Goal: Transaction & Acquisition: Purchase product/service

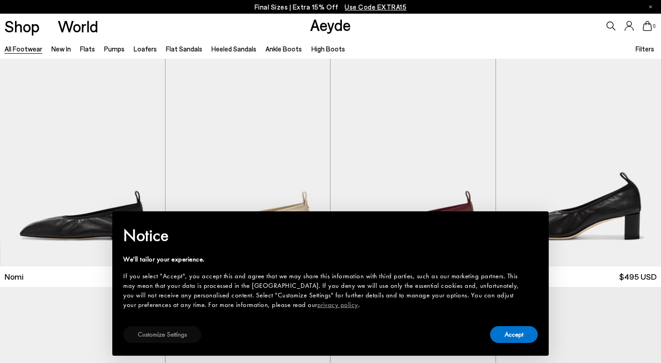
click at [159, 333] on button "Customize Settings" at bounding box center [162, 334] width 78 height 17
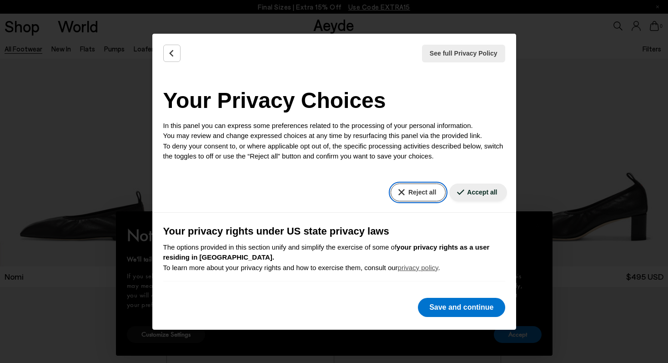
click at [424, 194] on button "Reject all" at bounding box center [418, 192] width 55 height 18
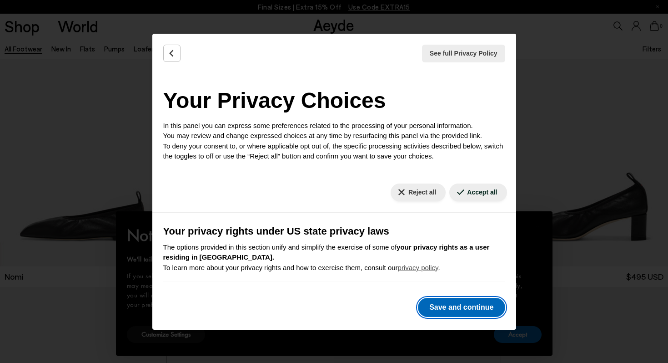
click at [465, 313] on button "Save and continue" at bounding box center [461, 307] width 87 height 19
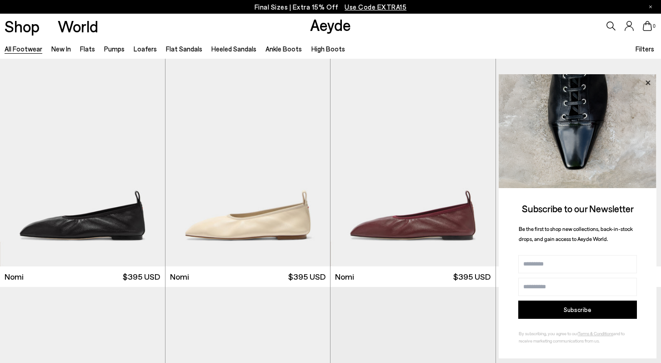
click at [652, 83] on icon at bounding box center [648, 83] width 12 height 12
click at [651, 81] on icon at bounding box center [648, 83] width 12 height 12
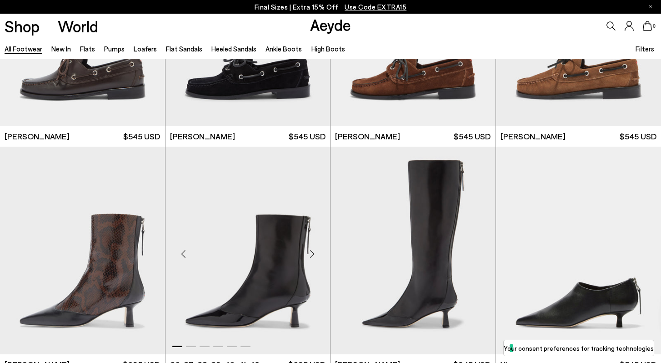
scroll to position [1402, 0]
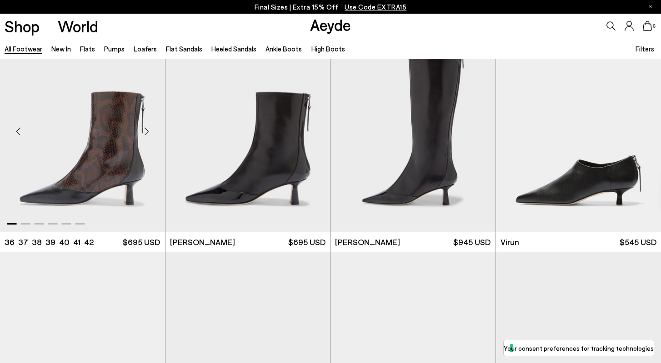
click at [73, 152] on img "1 / 6" at bounding box center [82, 127] width 165 height 207
click at [242, 204] on img "1 / 6" at bounding box center [248, 127] width 165 height 207
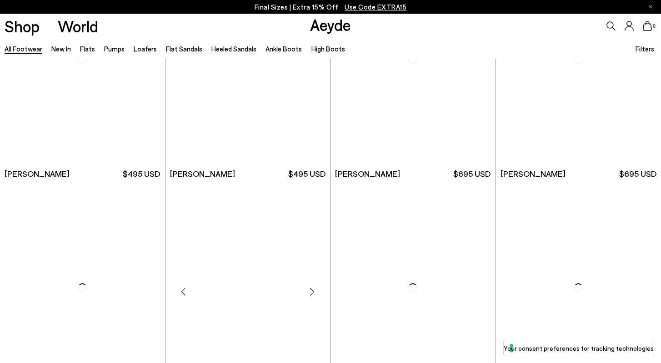
scroll to position [3111, 0]
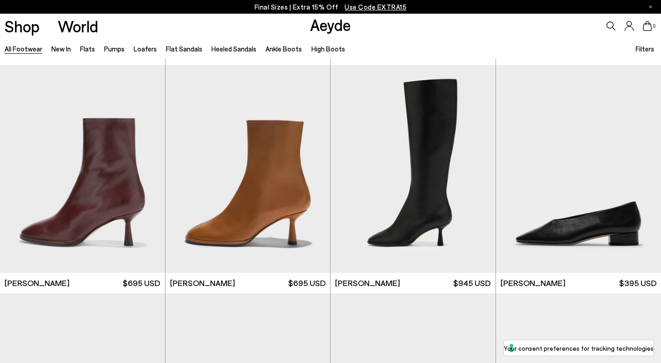
scroll to position [3136, 0]
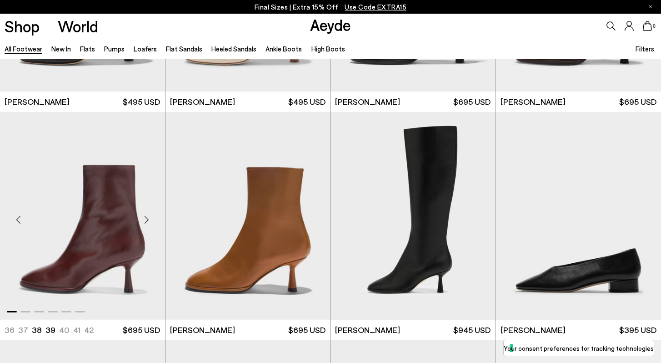
click at [91, 274] on img "1 / 6" at bounding box center [82, 215] width 165 height 207
click at [93, 259] on img "1 / 6" at bounding box center [82, 215] width 165 height 207
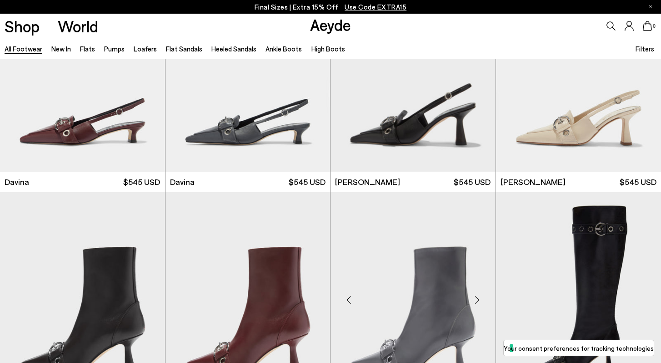
scroll to position [4113, 0]
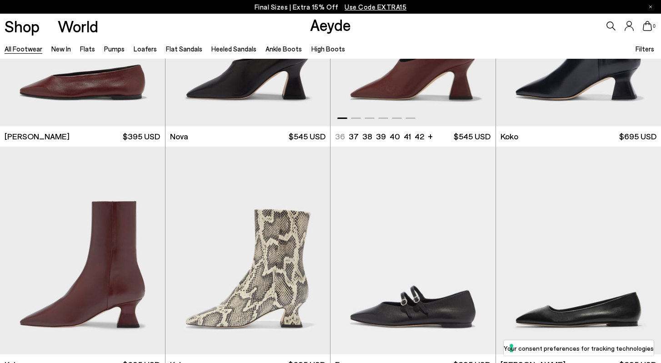
scroll to position [6146, 0]
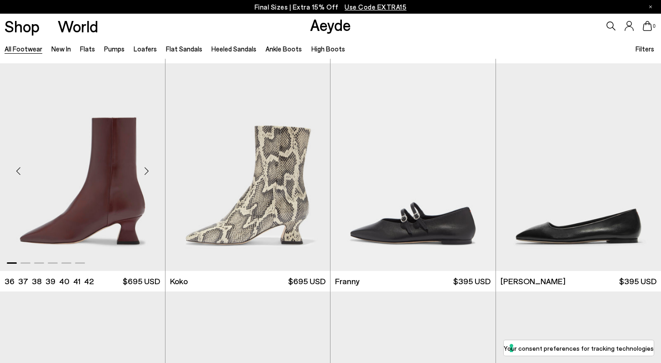
click at [112, 199] on img "1 / 6" at bounding box center [82, 166] width 165 height 207
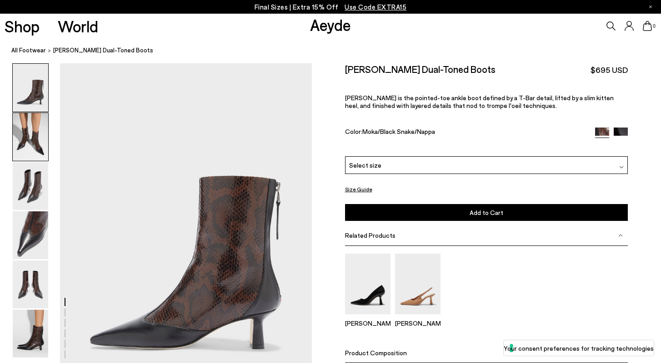
click at [29, 125] on img at bounding box center [30, 137] width 35 height 48
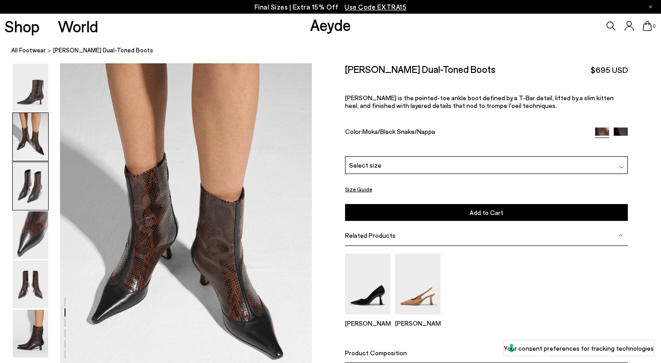
click at [30, 180] on img at bounding box center [30, 186] width 35 height 48
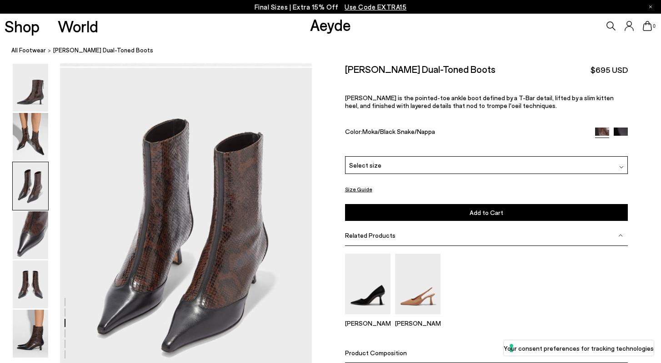
scroll to position [676, 0]
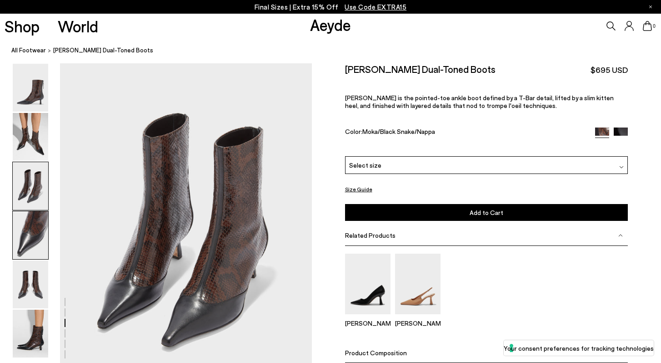
click at [30, 224] on img at bounding box center [30, 235] width 35 height 48
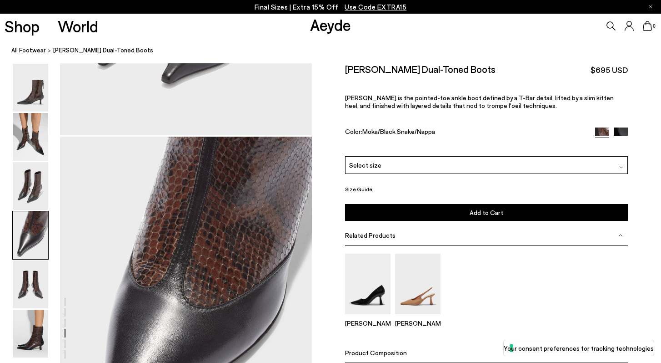
scroll to position [1013, 0]
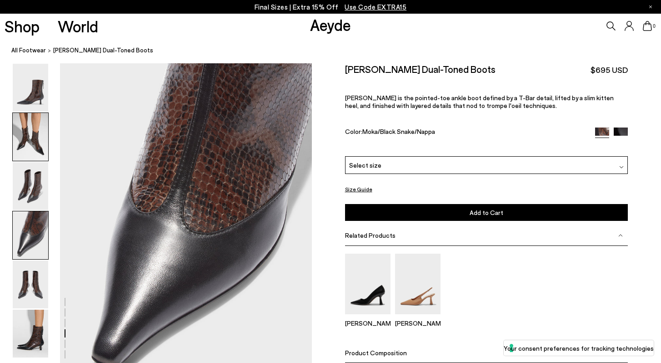
click at [30, 127] on img at bounding box center [30, 137] width 35 height 48
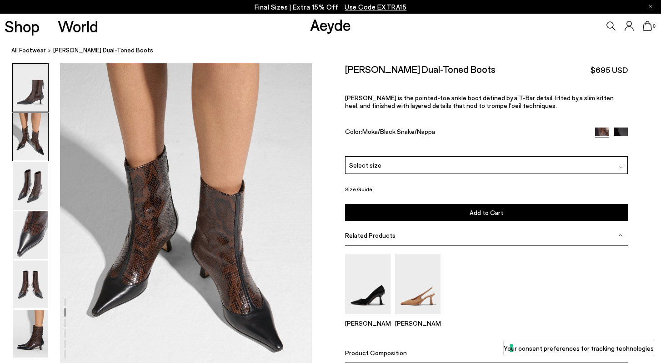
scroll to position [338, 0]
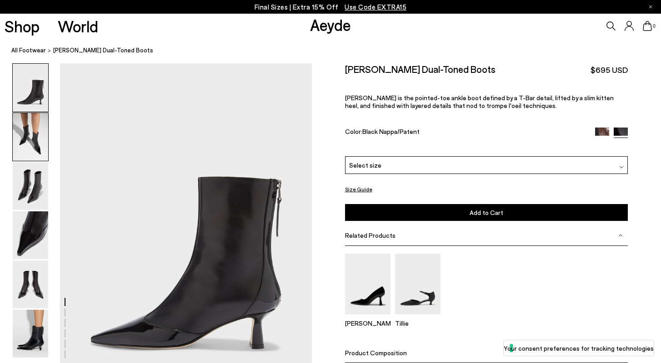
click at [27, 139] on img at bounding box center [30, 137] width 35 height 48
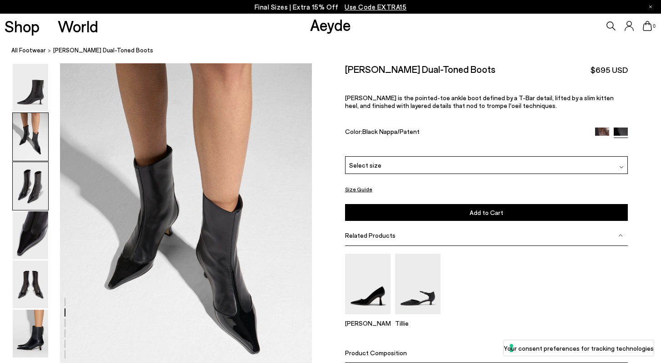
click at [30, 190] on img at bounding box center [30, 186] width 35 height 48
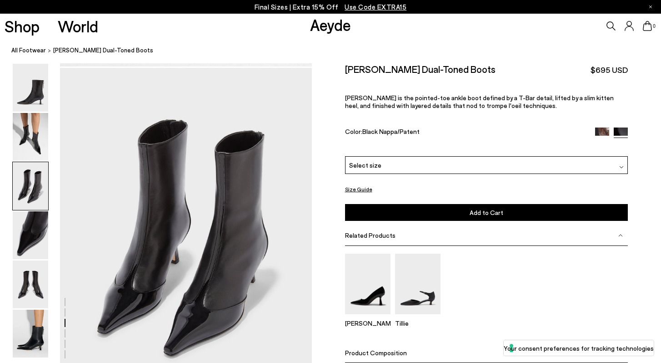
scroll to position [676, 0]
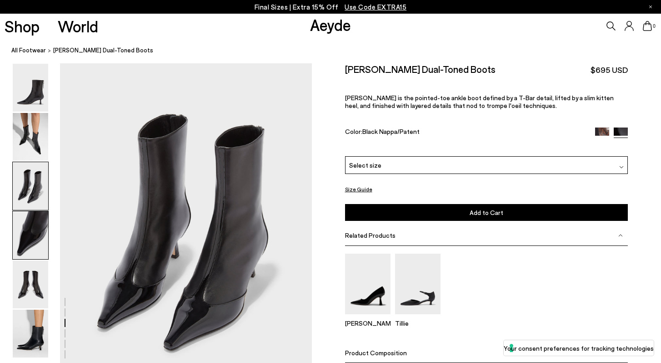
click at [32, 224] on img at bounding box center [30, 235] width 35 height 48
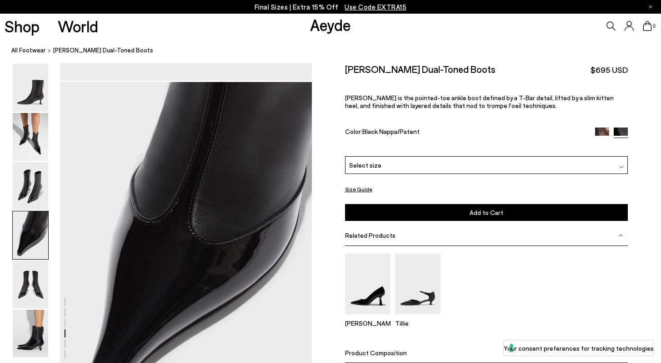
scroll to position [1013, 0]
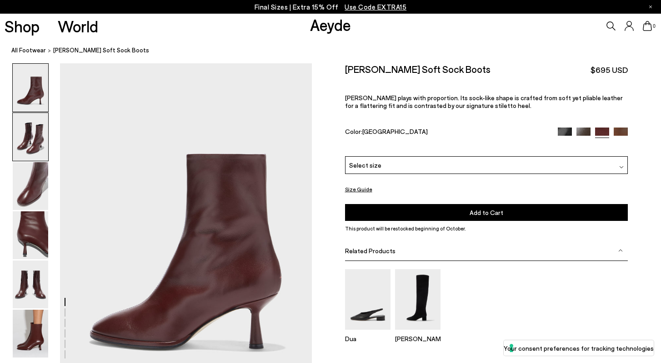
click at [35, 151] on img at bounding box center [30, 137] width 35 height 48
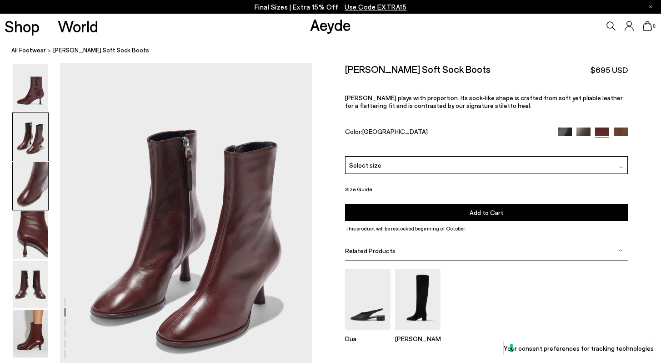
click at [34, 180] on img at bounding box center [30, 186] width 35 height 48
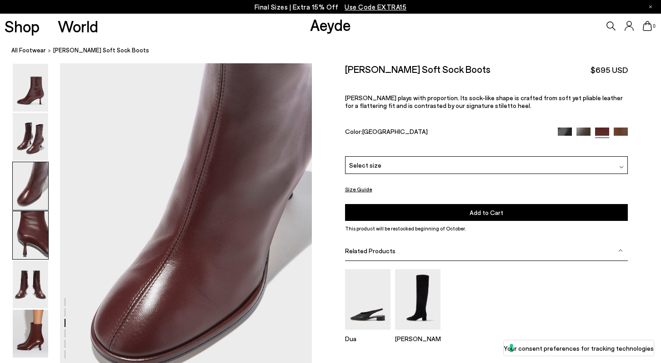
click at [29, 234] on img at bounding box center [30, 235] width 35 height 48
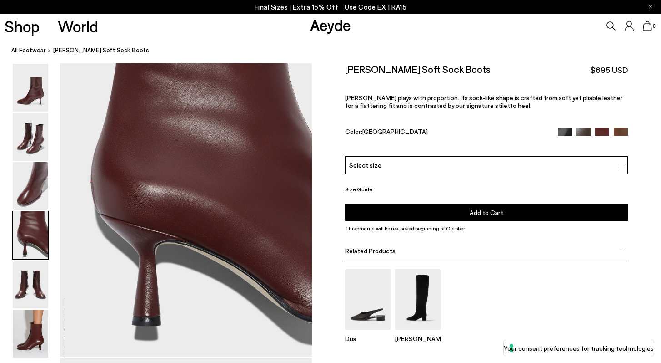
scroll to position [1061, 0]
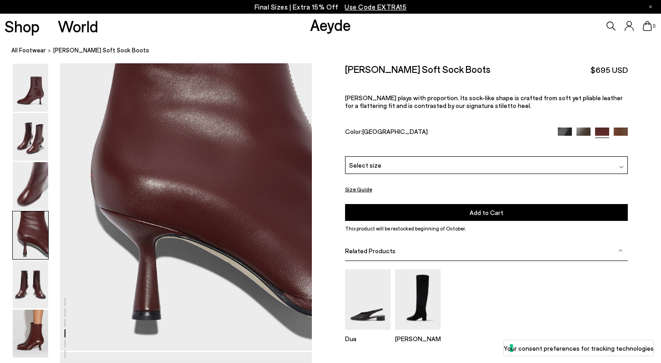
click at [47, 233] on img at bounding box center [30, 235] width 35 height 48
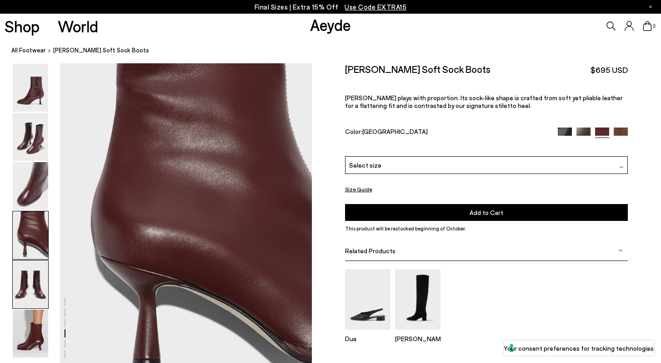
click at [18, 282] on img at bounding box center [30, 284] width 35 height 48
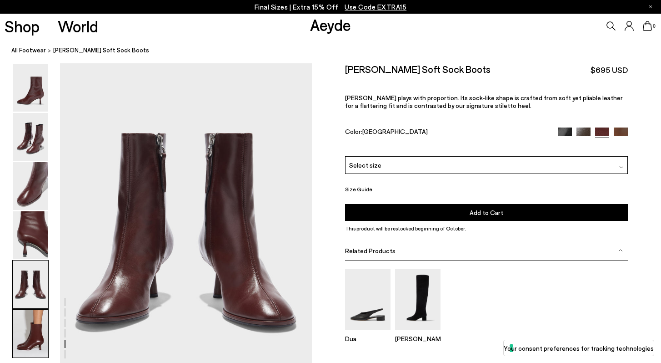
click at [35, 333] on img at bounding box center [30, 333] width 35 height 48
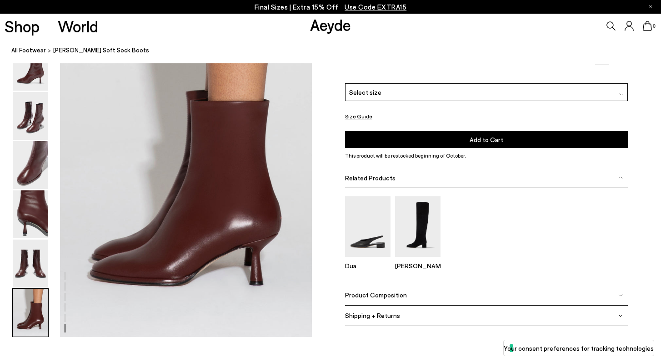
scroll to position [1750, 0]
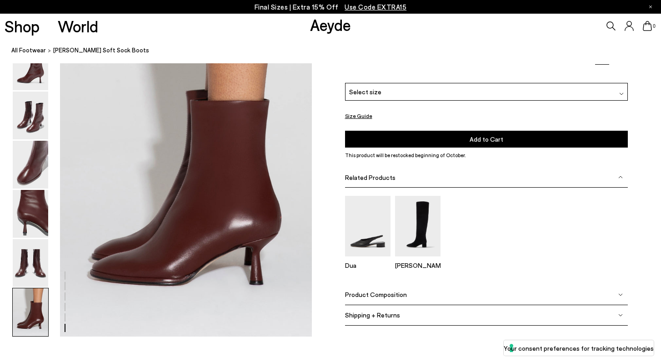
click at [465, 97] on div "Select size" at bounding box center [486, 92] width 283 height 18
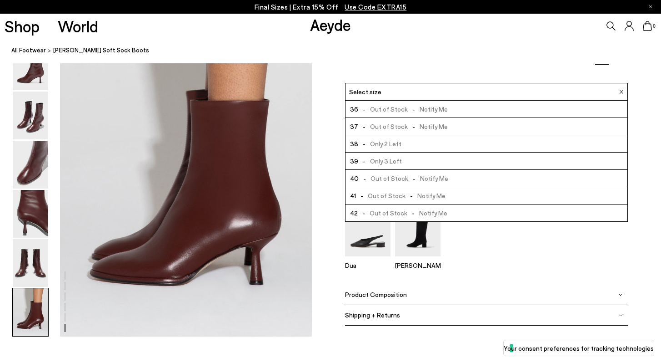
click at [433, 162] on li "39 - Only 3 Left" at bounding box center [487, 160] width 282 height 17
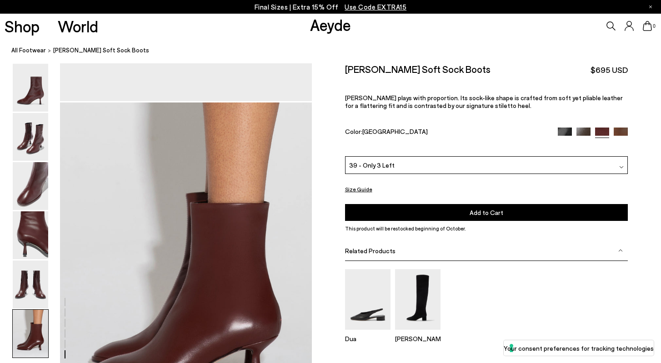
scroll to position [1601, 0]
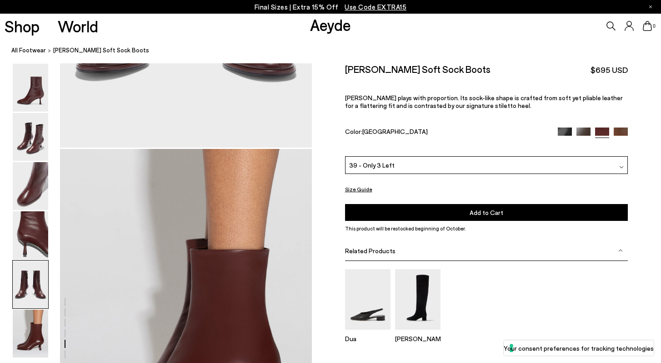
scroll to position [1750, 0]
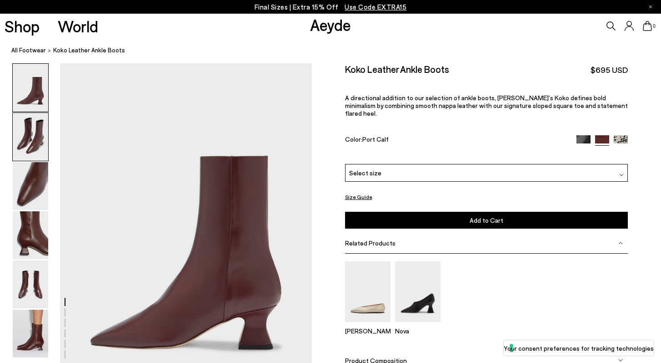
click at [19, 143] on img at bounding box center [30, 137] width 35 height 48
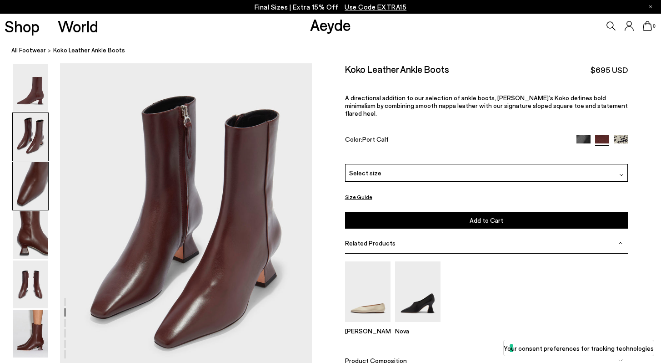
click at [25, 191] on img at bounding box center [30, 186] width 35 height 48
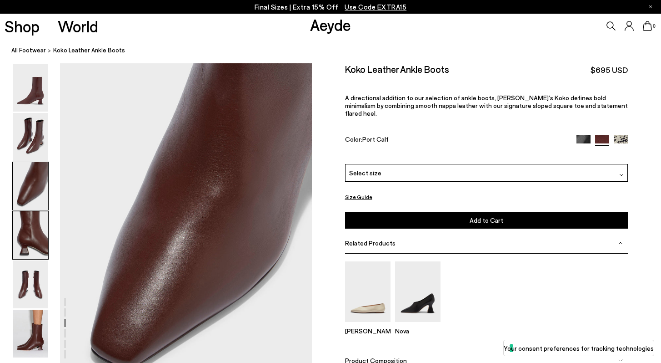
click at [26, 222] on img at bounding box center [30, 235] width 35 height 48
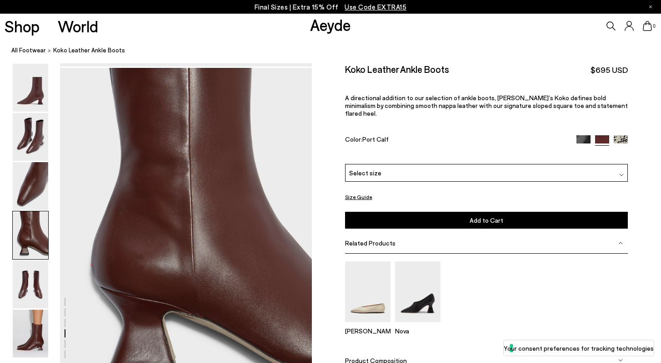
scroll to position [1013, 0]
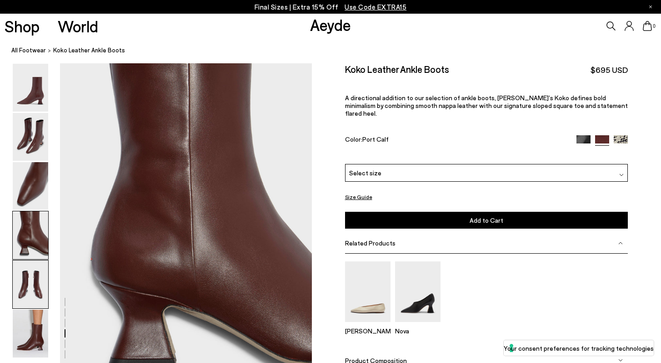
click at [20, 283] on img at bounding box center [30, 284] width 35 height 48
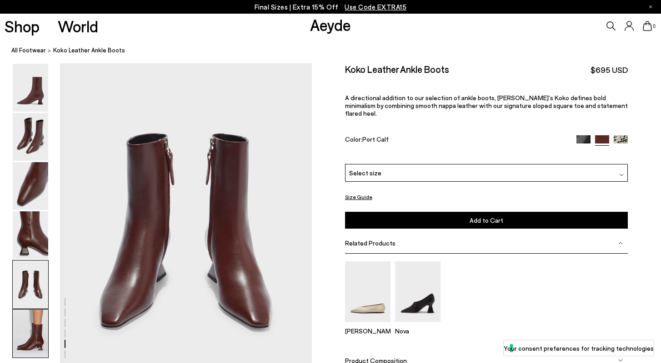
click at [38, 331] on img at bounding box center [30, 333] width 35 height 48
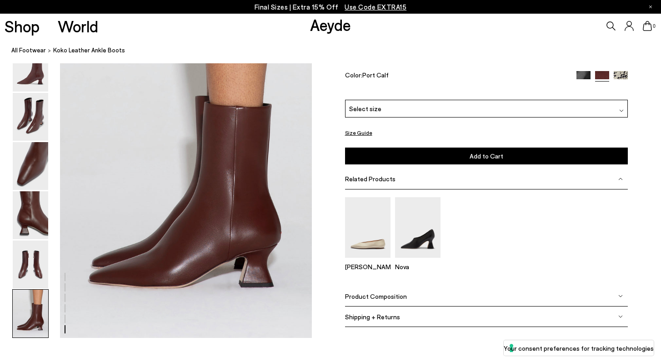
scroll to position [1750, 0]
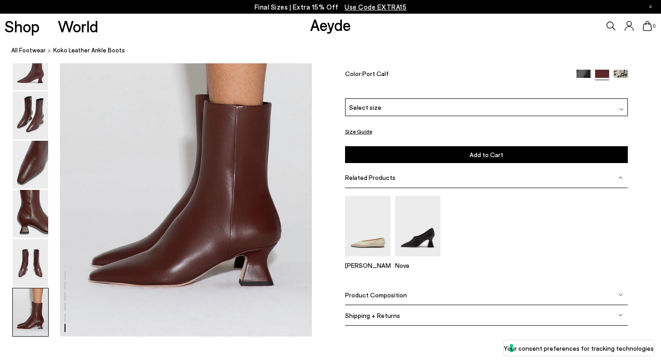
click at [436, 111] on div "Select size" at bounding box center [486, 107] width 283 height 18
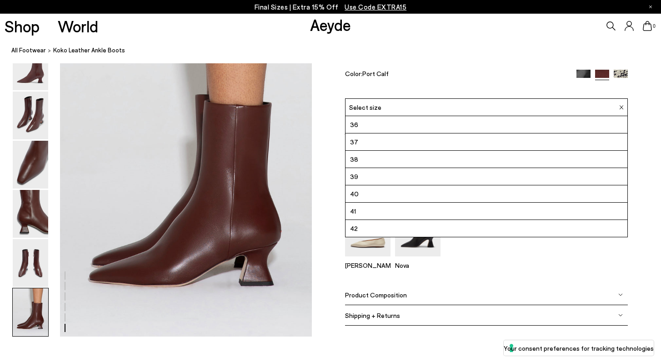
click at [409, 178] on li "39" at bounding box center [487, 176] width 282 height 17
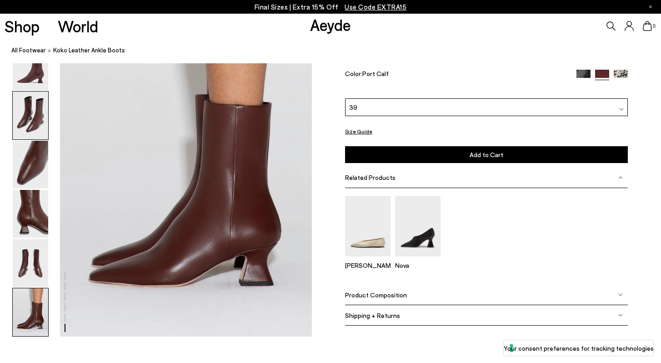
click at [15, 121] on img at bounding box center [30, 115] width 35 height 48
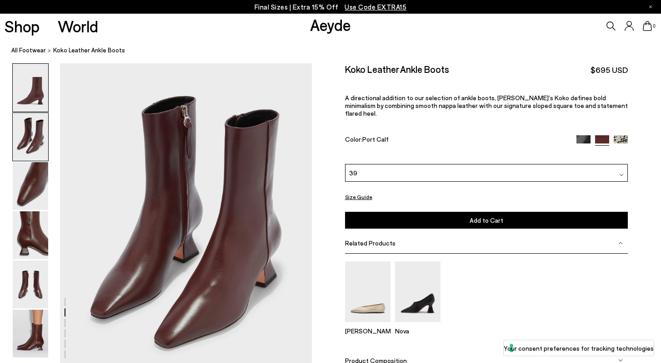
click at [18, 96] on img at bounding box center [30, 88] width 35 height 48
